Goal: Task Accomplishment & Management: Manage account settings

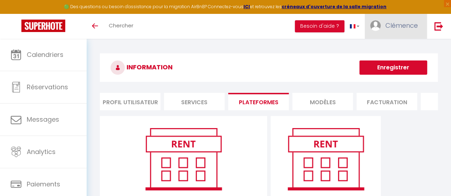
click at [390, 24] on span "Clémence" at bounding box center [401, 25] width 32 height 9
click at [396, 25] on span "Clémence" at bounding box center [401, 25] width 32 height 9
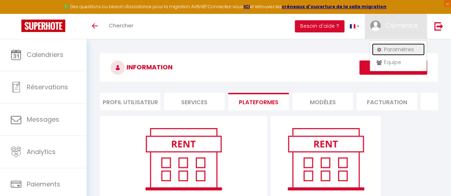
click at [390, 49] on link "Paramètres" at bounding box center [397, 49] width 53 height 12
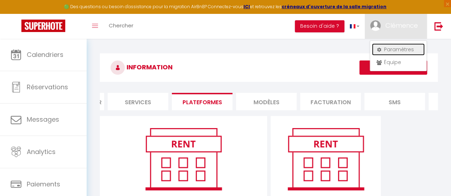
scroll to position [0, 56]
click at [192, 102] on li "Plateformes" at bounding box center [202, 101] width 61 height 17
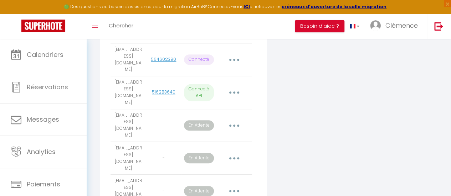
scroll to position [180, 0]
